Goal: Transaction & Acquisition: Obtain resource

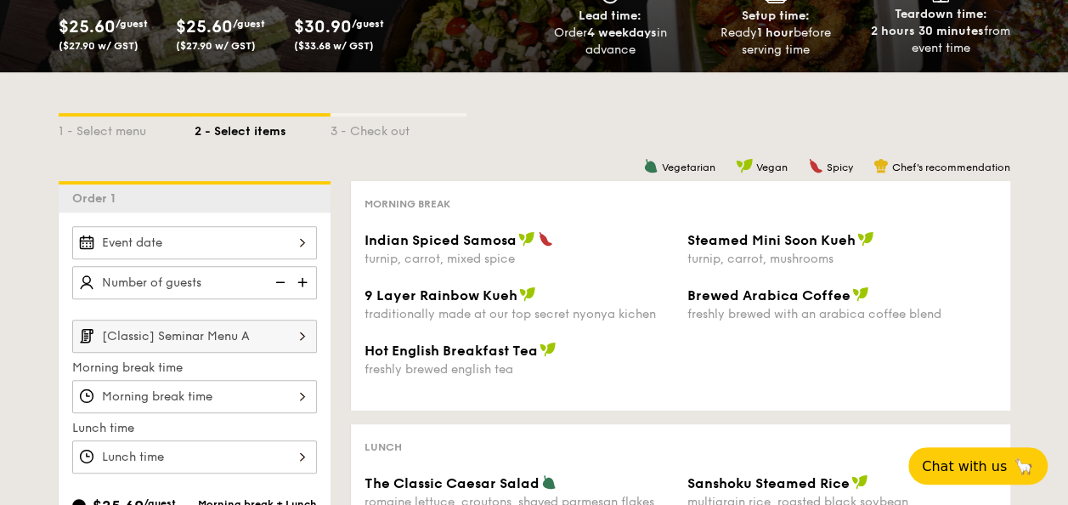
scroll to position [227, 0]
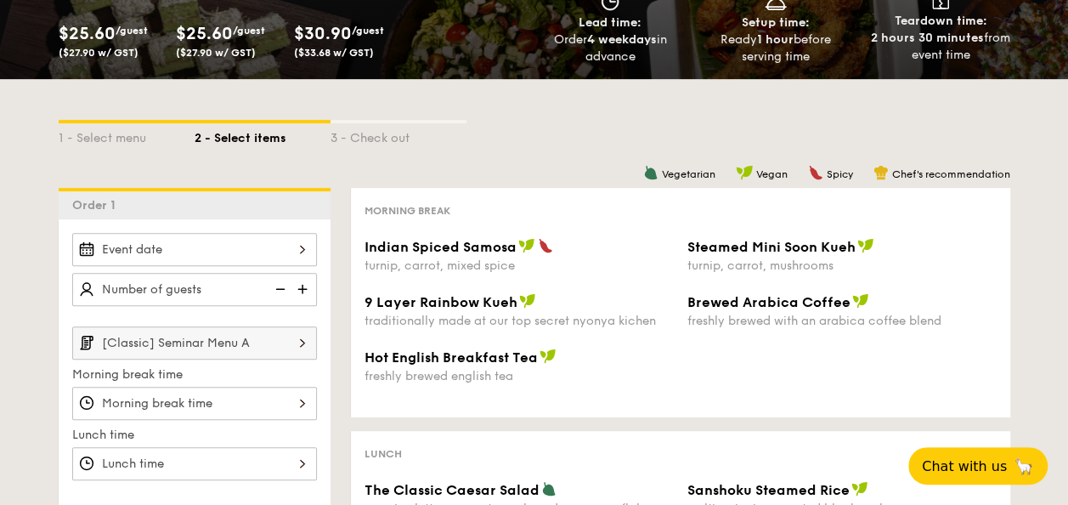
click at [268, 328] on input "[Classic] Seminar Menu A" at bounding box center [194, 342] width 245 height 33
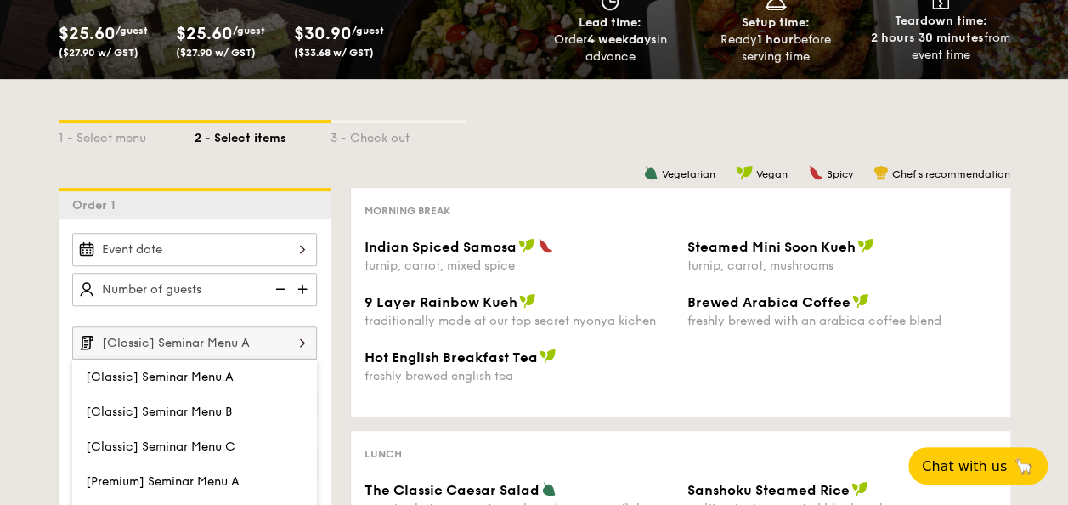
click at [268, 328] on input "[Classic] Seminar Menu A" at bounding box center [194, 342] width 245 height 33
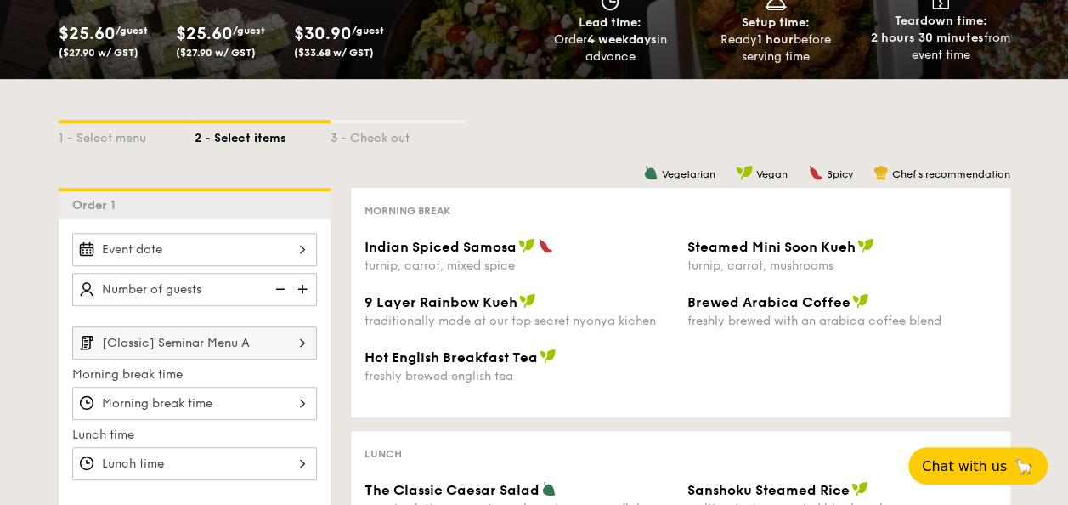
select select
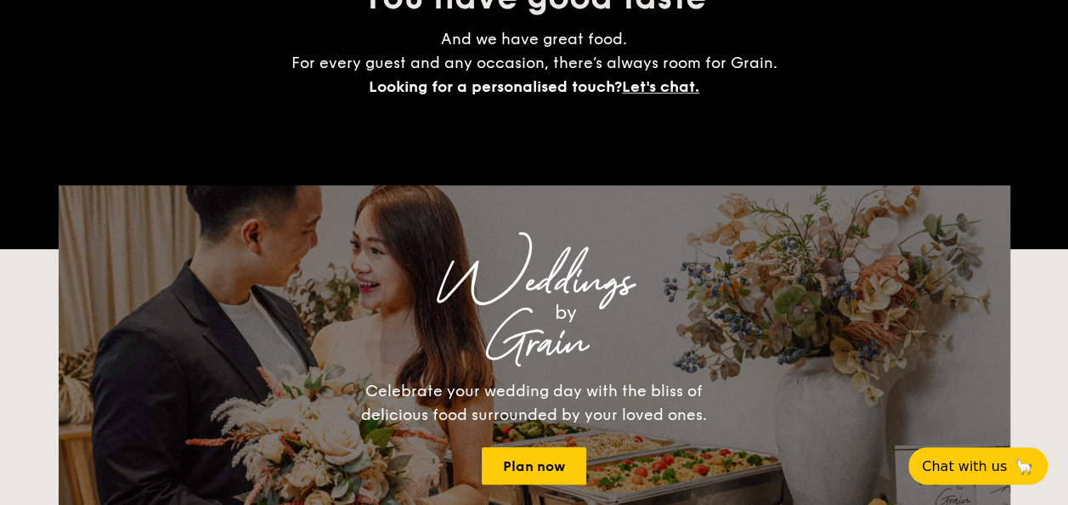
scroll to position [358, 0]
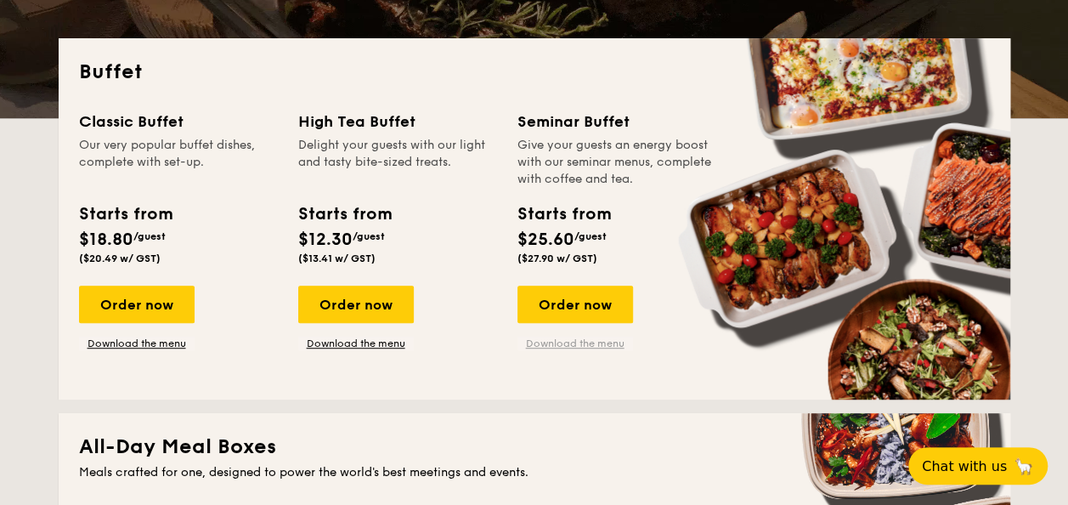
click at [586, 342] on link "Download the menu" at bounding box center [575, 343] width 116 height 14
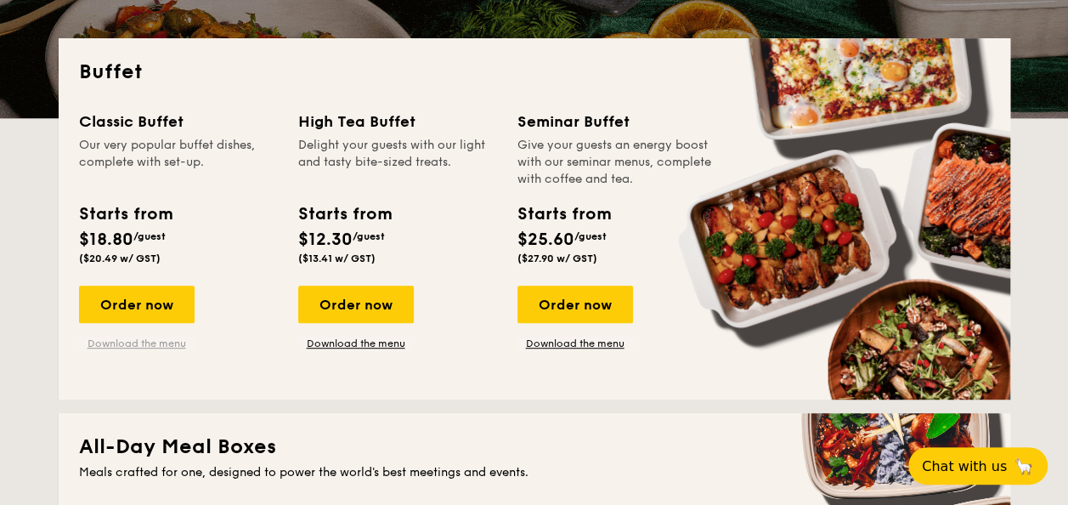
click at [143, 340] on link "Download the menu" at bounding box center [137, 343] width 116 height 14
